Goal: Task Accomplishment & Management: Use online tool/utility

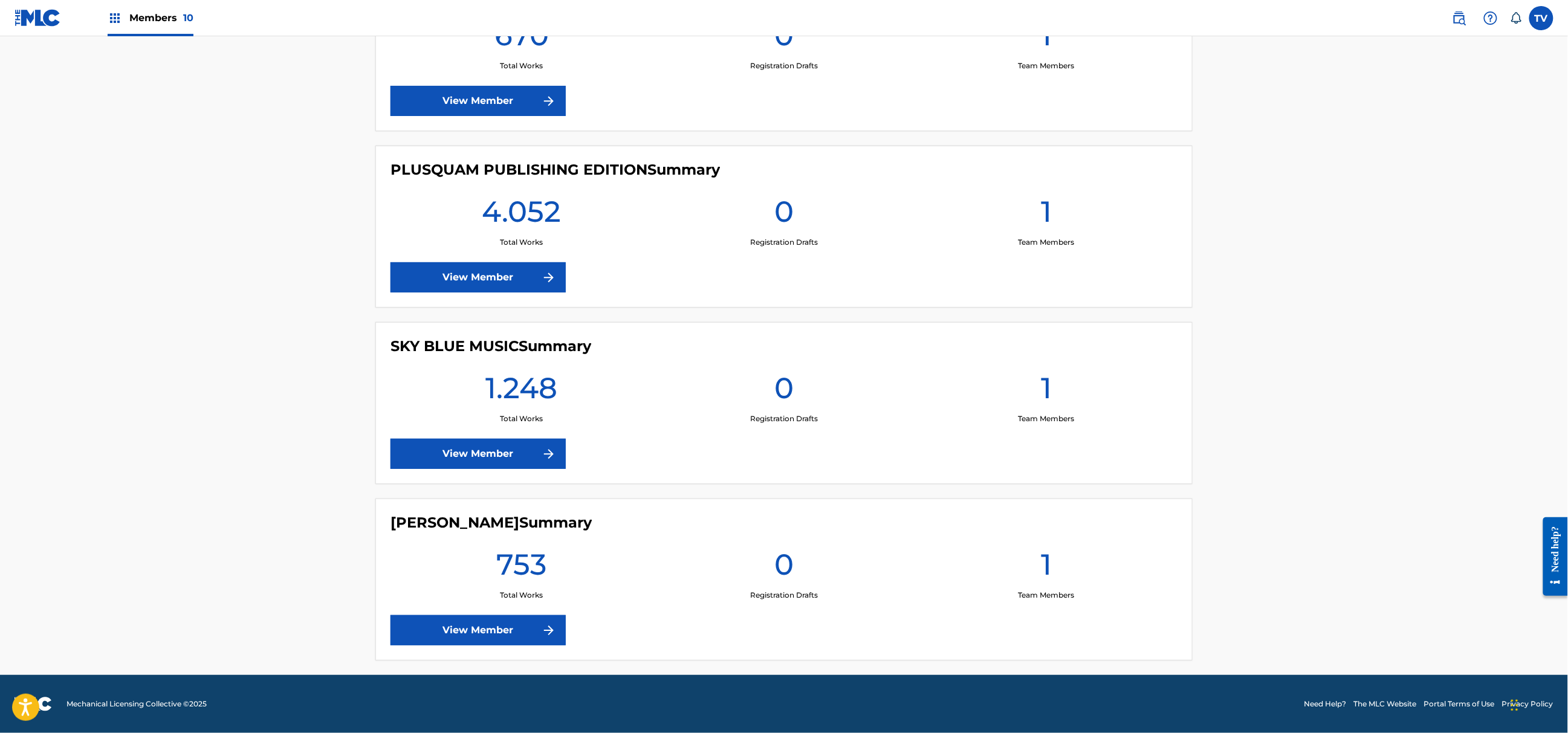
scroll to position [1478, 0]
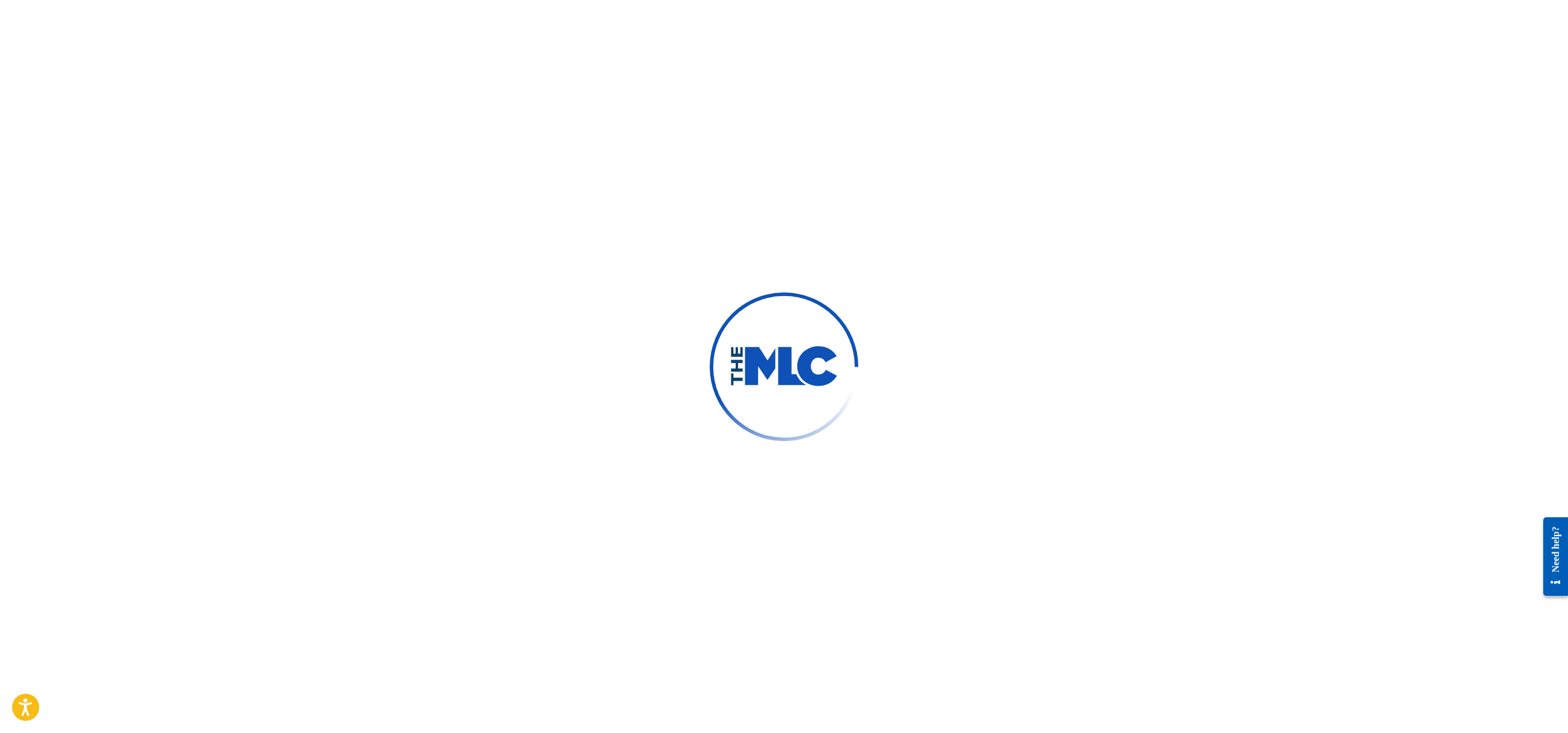
drag, startPoint x: 372, startPoint y: 407, endPoint x: 387, endPoint y: 244, distance: 163.7
click at [372, 405] on div at bounding box center [784, 366] width 1568 height 733
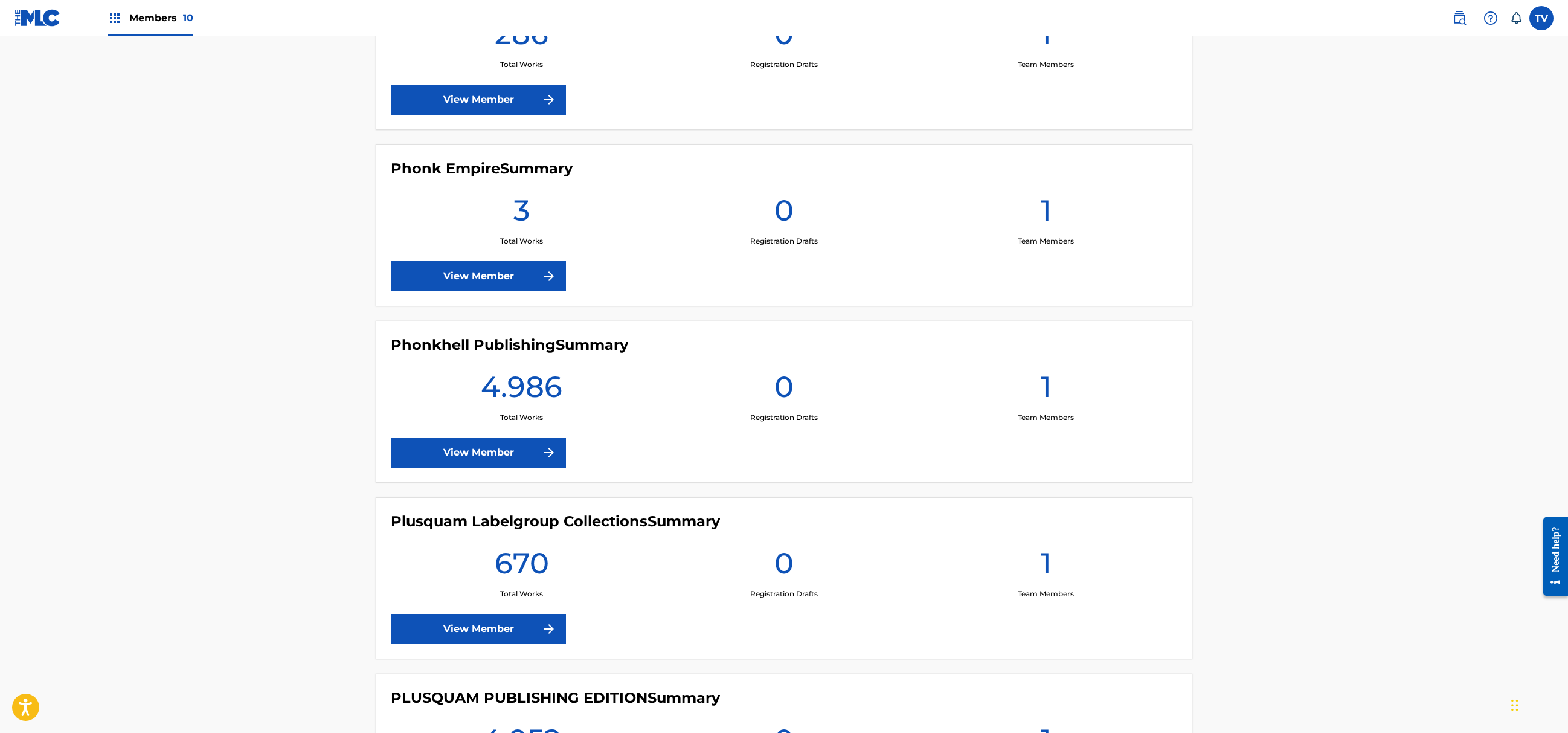
scroll to position [967, 0]
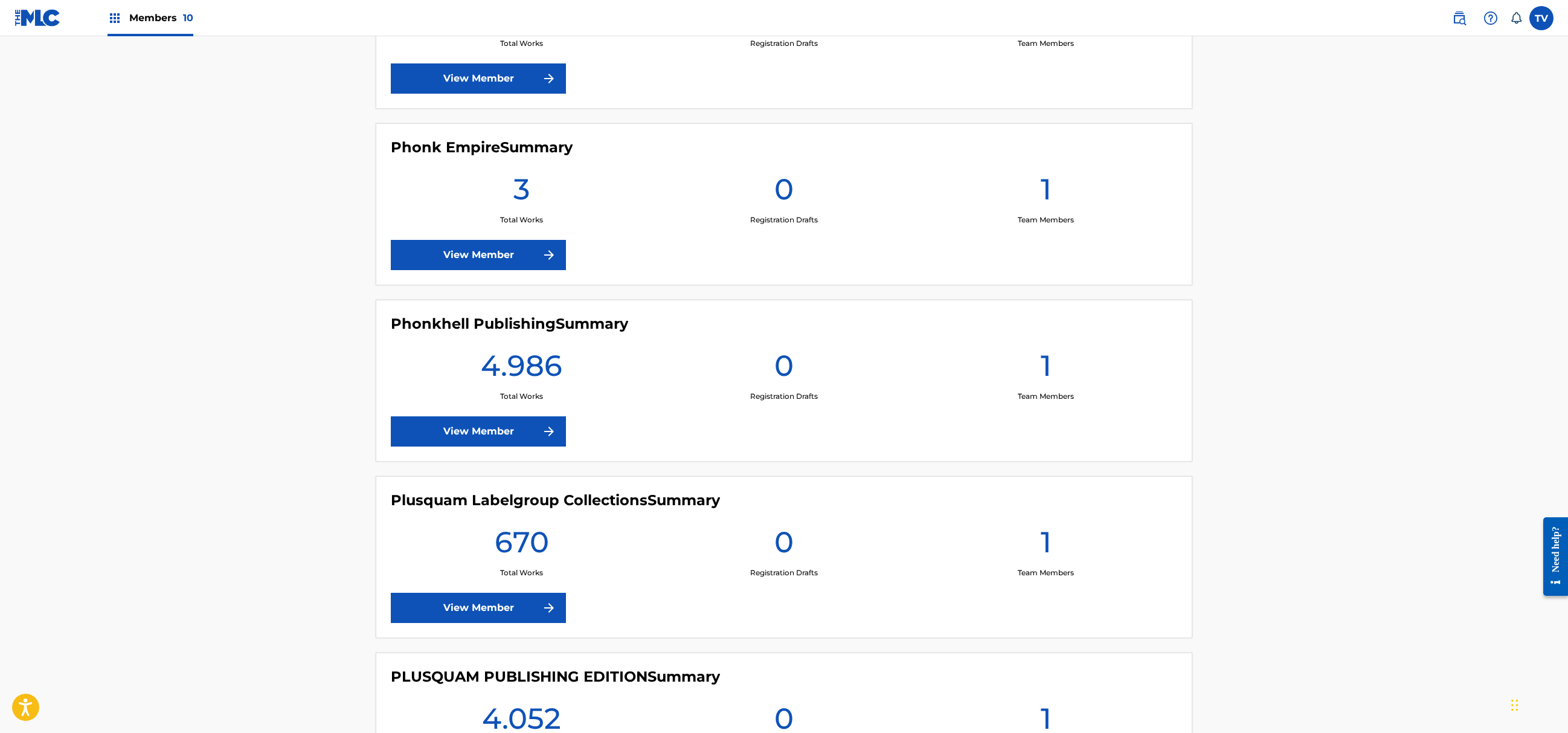
click at [481, 442] on link "View Member" at bounding box center [478, 431] width 175 height 30
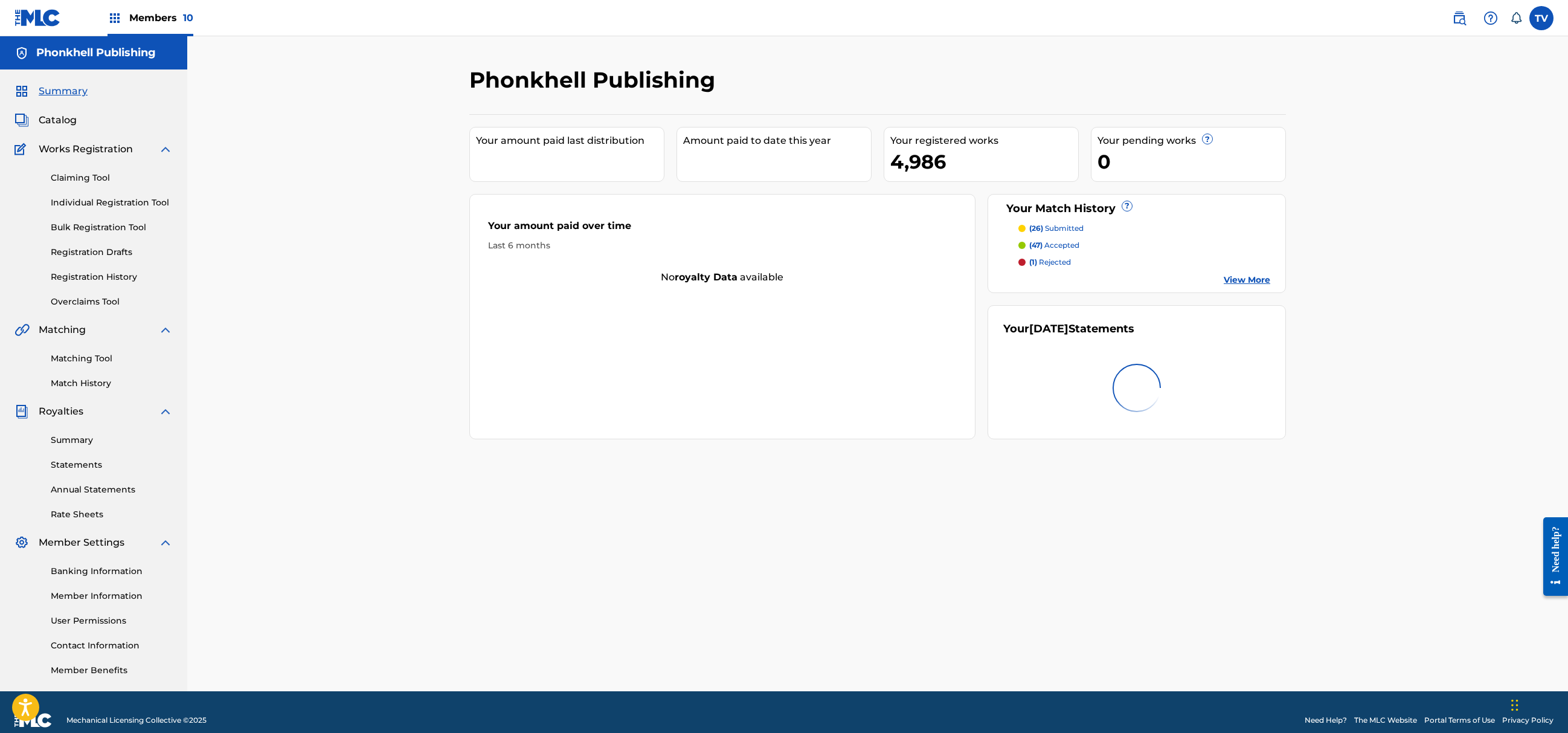
click at [91, 353] on link "Matching Tool" at bounding box center [111, 359] width 122 height 13
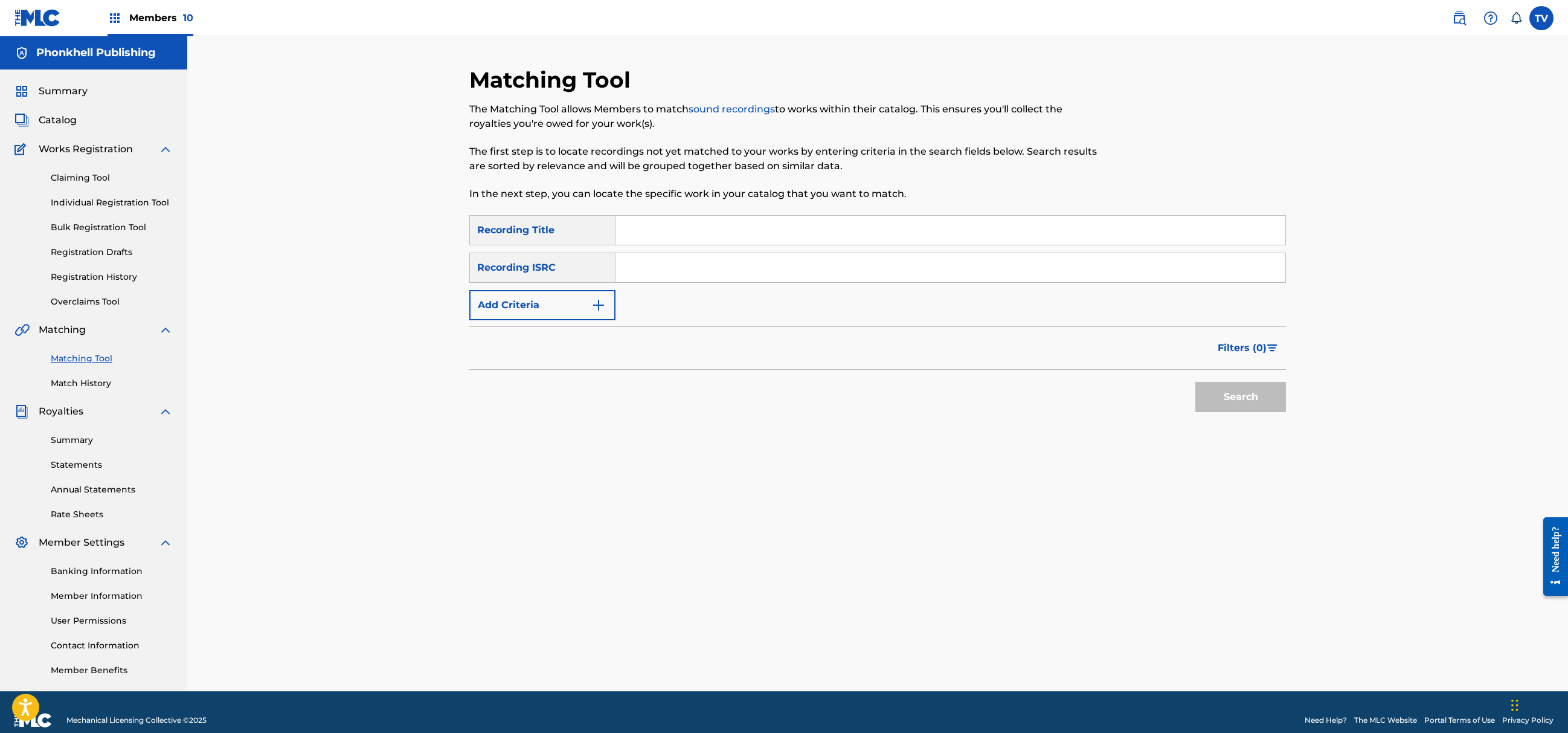
click at [644, 269] on input "Search Form" at bounding box center [950, 267] width 670 height 29
paste input "CA5KR2467976"
type input "CA5KR2467976"
click at [1216, 392] on button "Search" at bounding box center [1240, 397] width 91 height 30
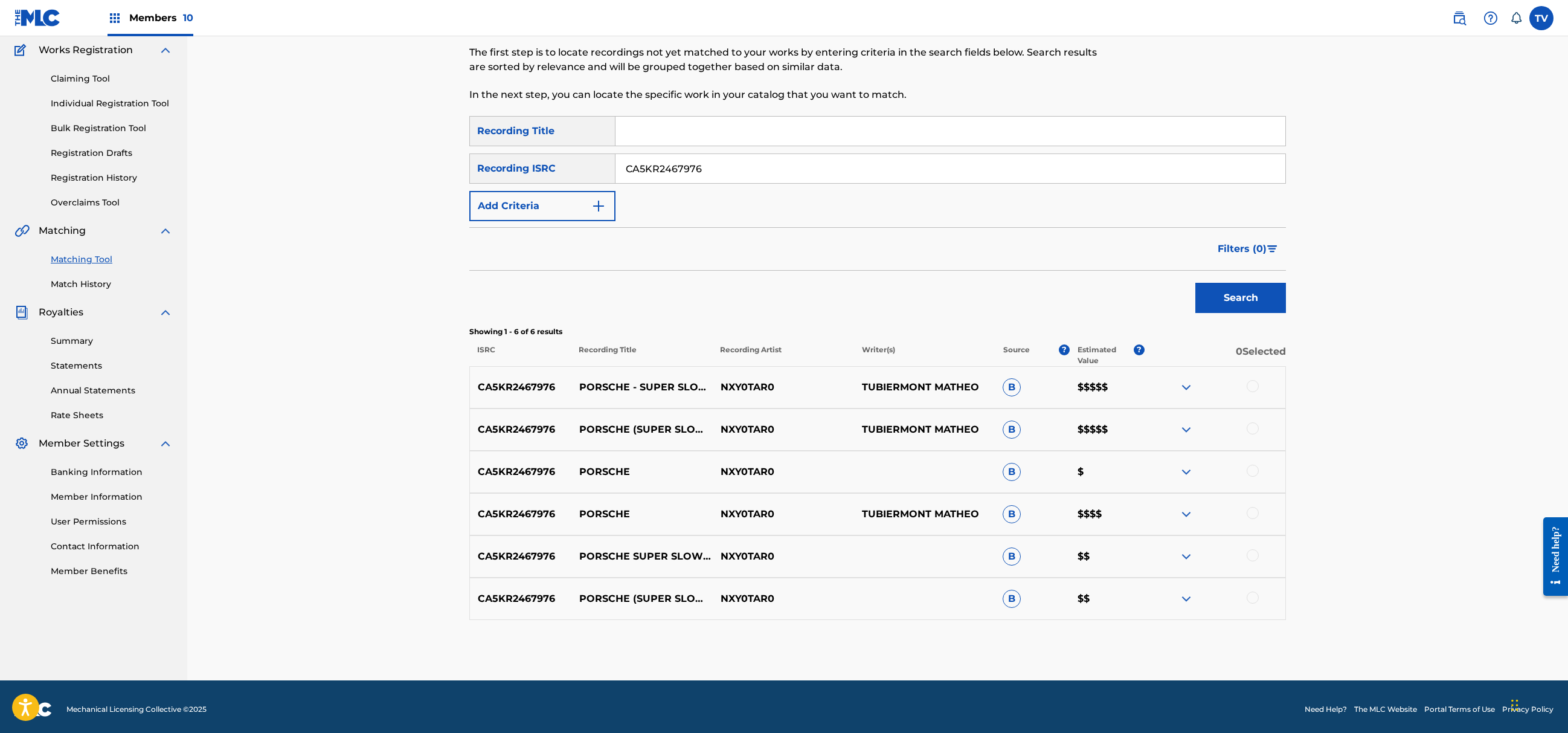
scroll to position [104, 0]
